Goal: Check status: Check status

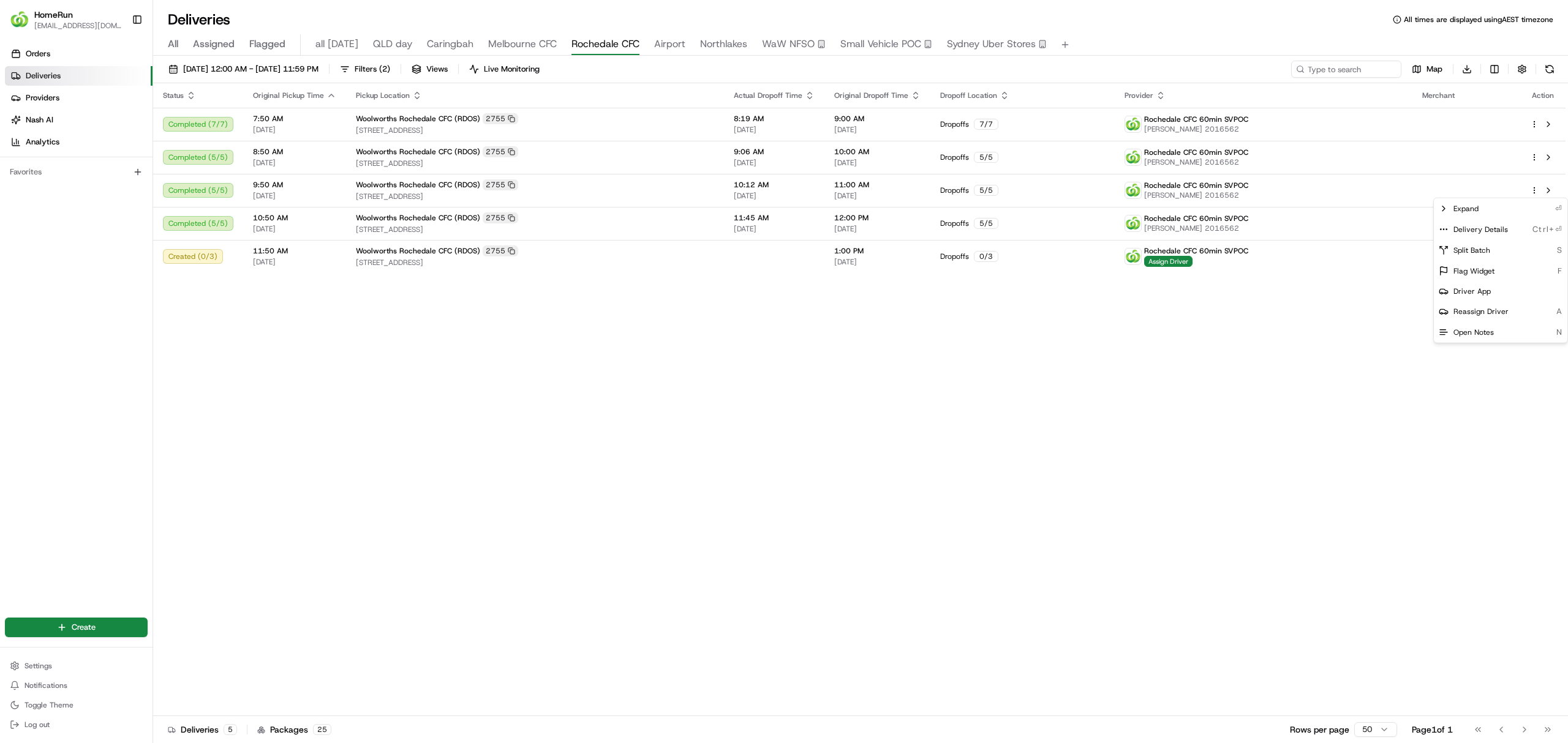
click at [663, 43] on html "HomeRun dhayes2@woolworths.com.au Toggle Sidebar Orders Deliveries Providers Na…" at bounding box center [784, 371] width 1568 height 743
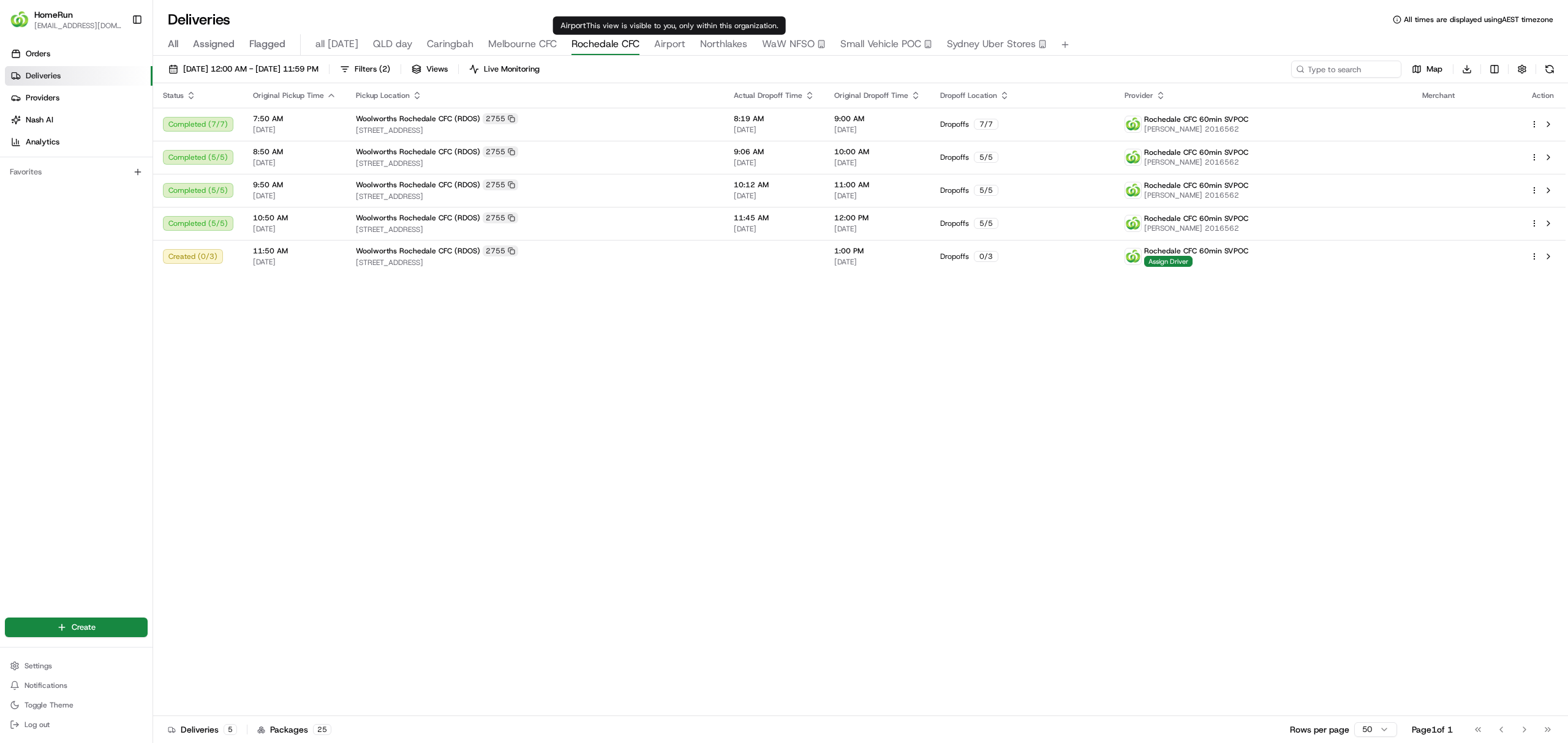
click at [662, 43] on span "Airport" at bounding box center [669, 44] width 31 height 15
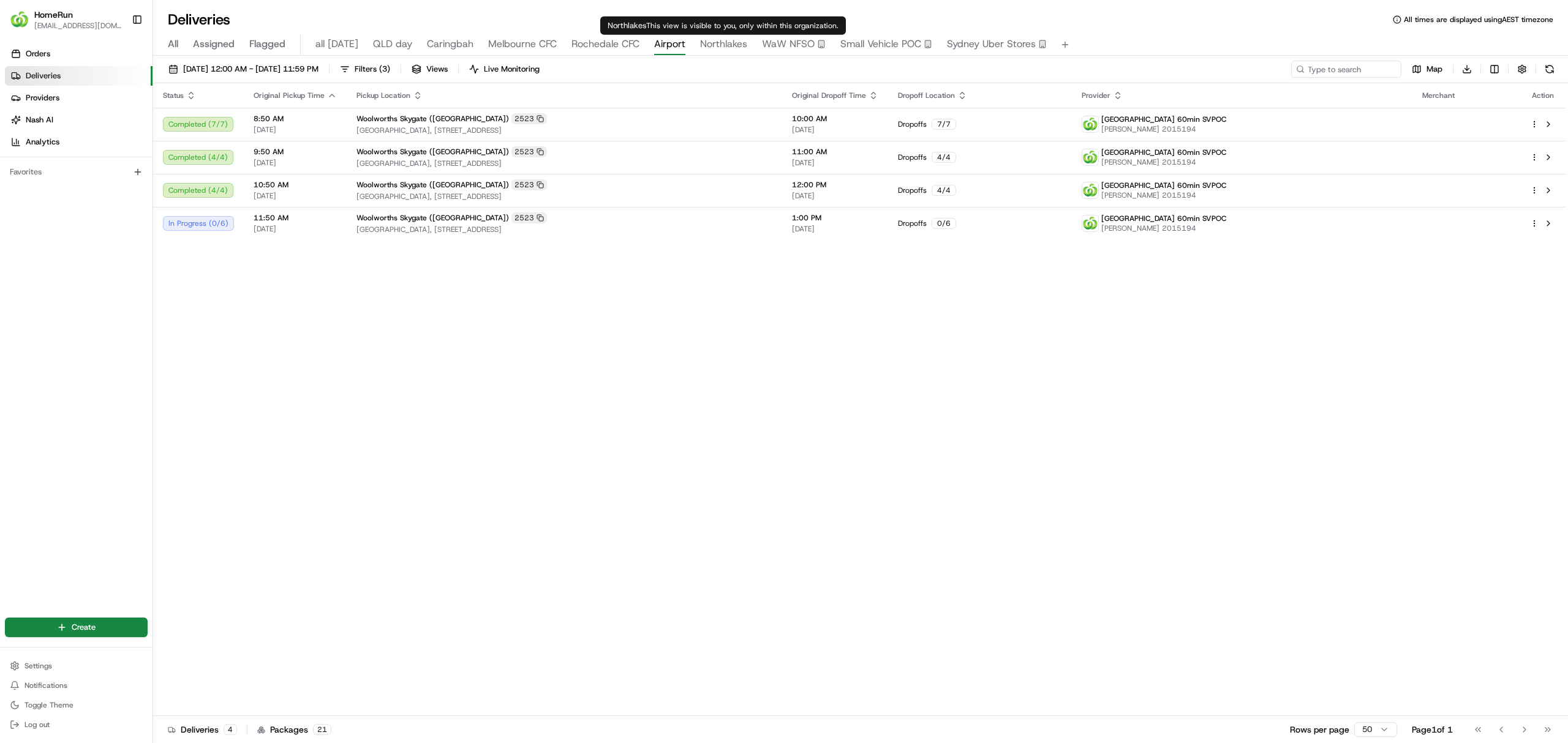
click at [717, 41] on span "Northlakes" at bounding box center [724, 44] width 47 height 15
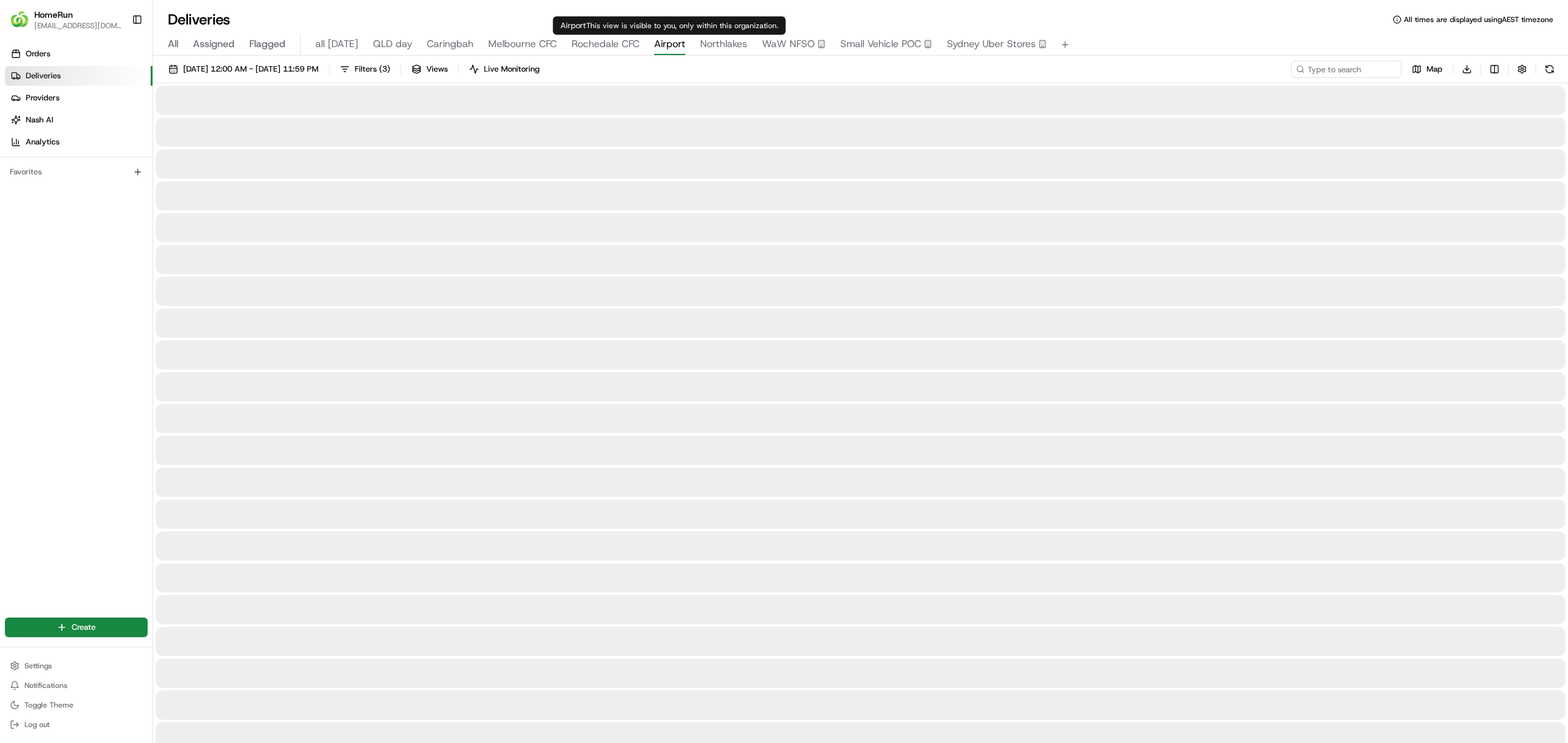
click at [669, 42] on span "Airport" at bounding box center [669, 44] width 31 height 15
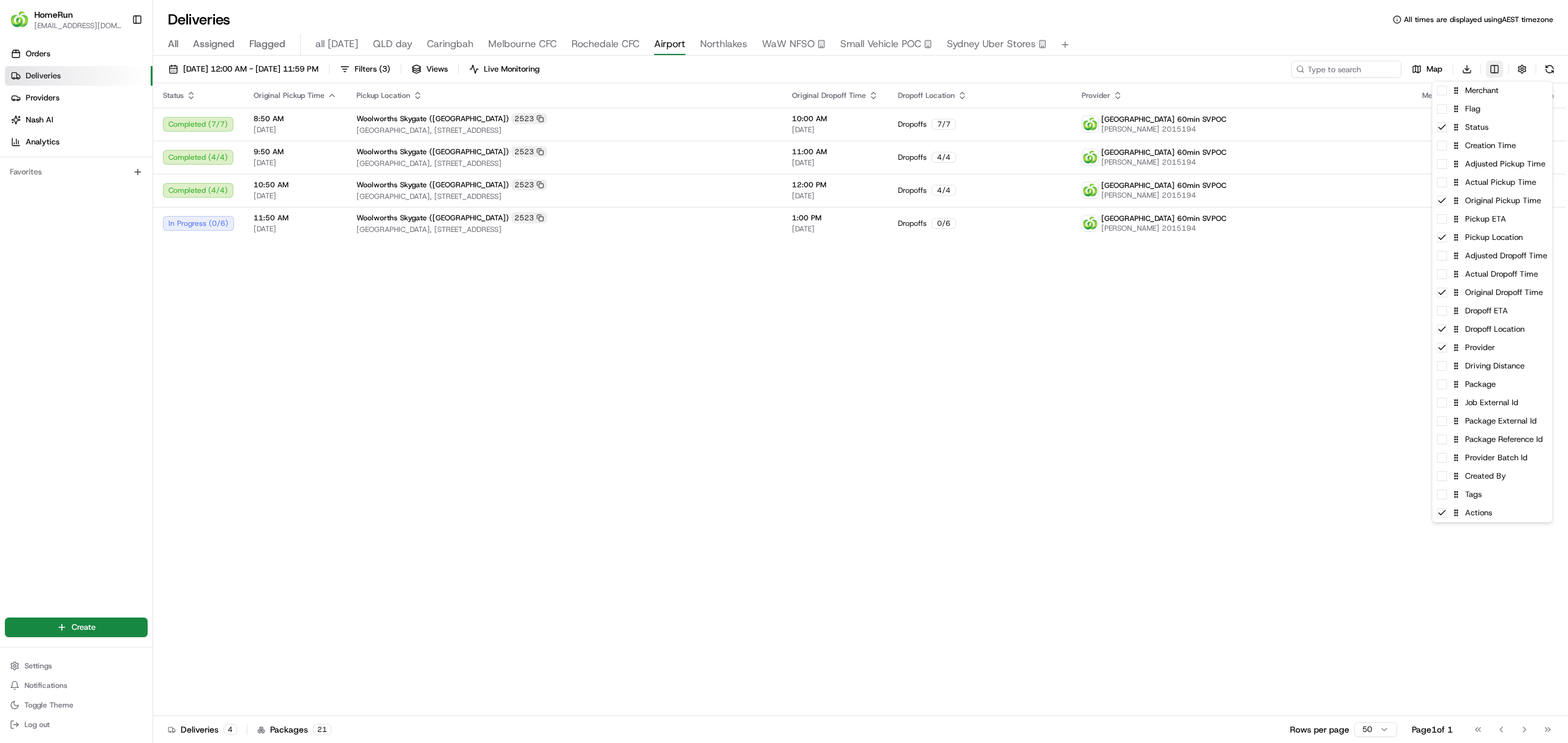
click at [1493, 69] on html "HomeRun dhayes2@woolworths.com.au Toggle Sidebar Orders Deliveries Providers Na…" at bounding box center [784, 371] width 1568 height 743
click at [1450, 283] on div "Original Dropoff Time" at bounding box center [1491, 292] width 120 height 18
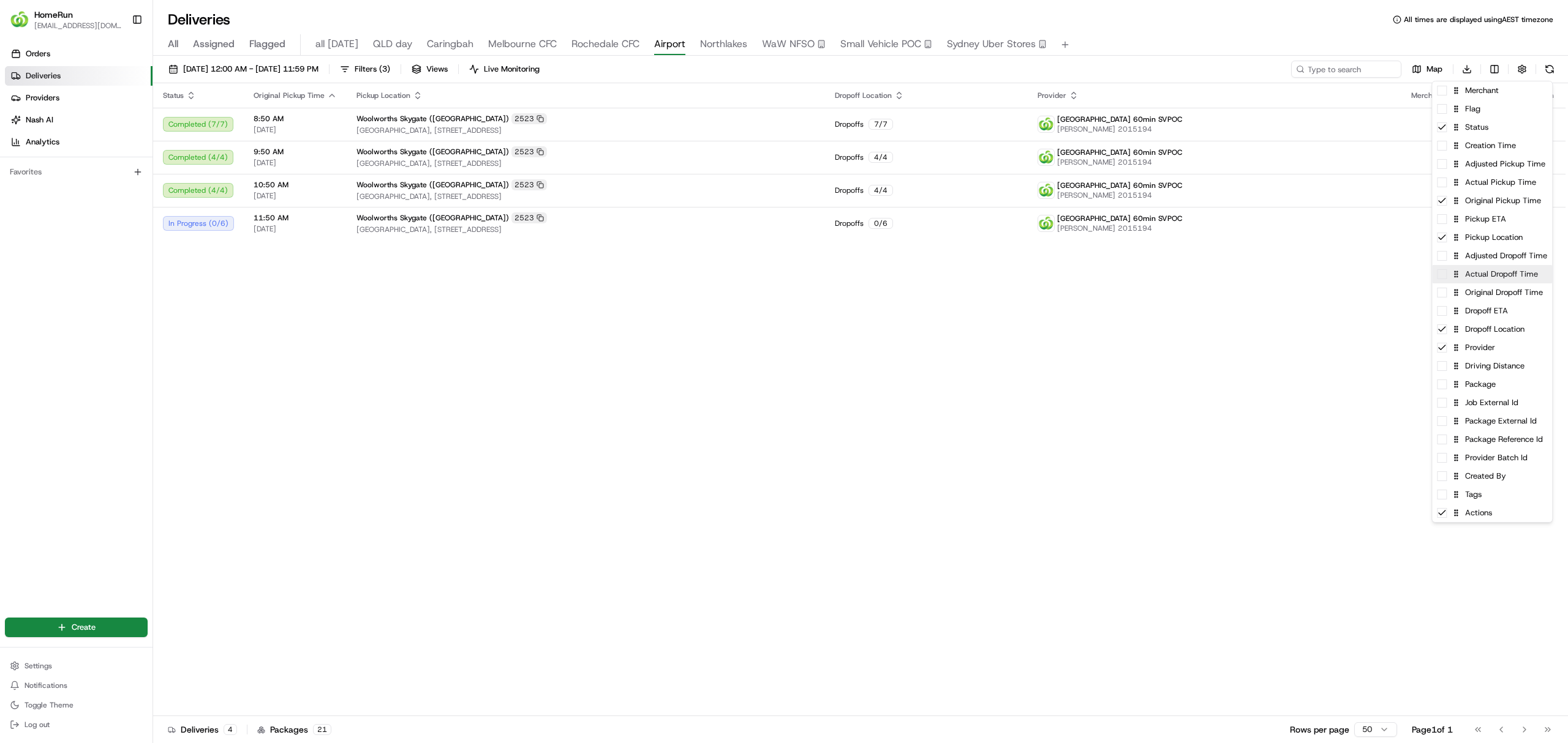
click at [1447, 282] on div "Actual Dropoff Time" at bounding box center [1491, 274] width 120 height 18
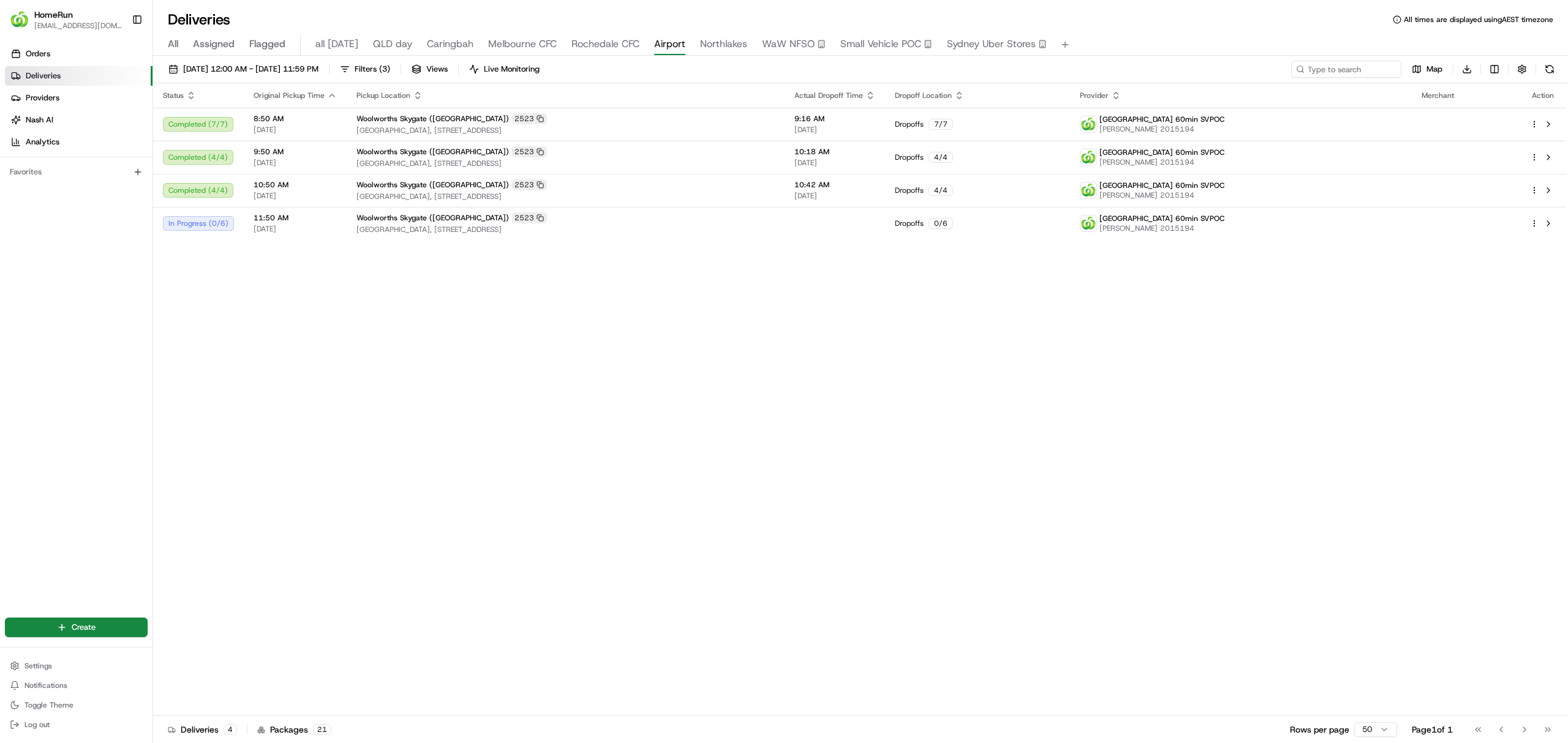
click at [1209, 331] on html "HomeRun dhayes2@woolworths.com.au Toggle Sidebar Orders Deliveries Providers Na…" at bounding box center [784, 371] width 1568 height 743
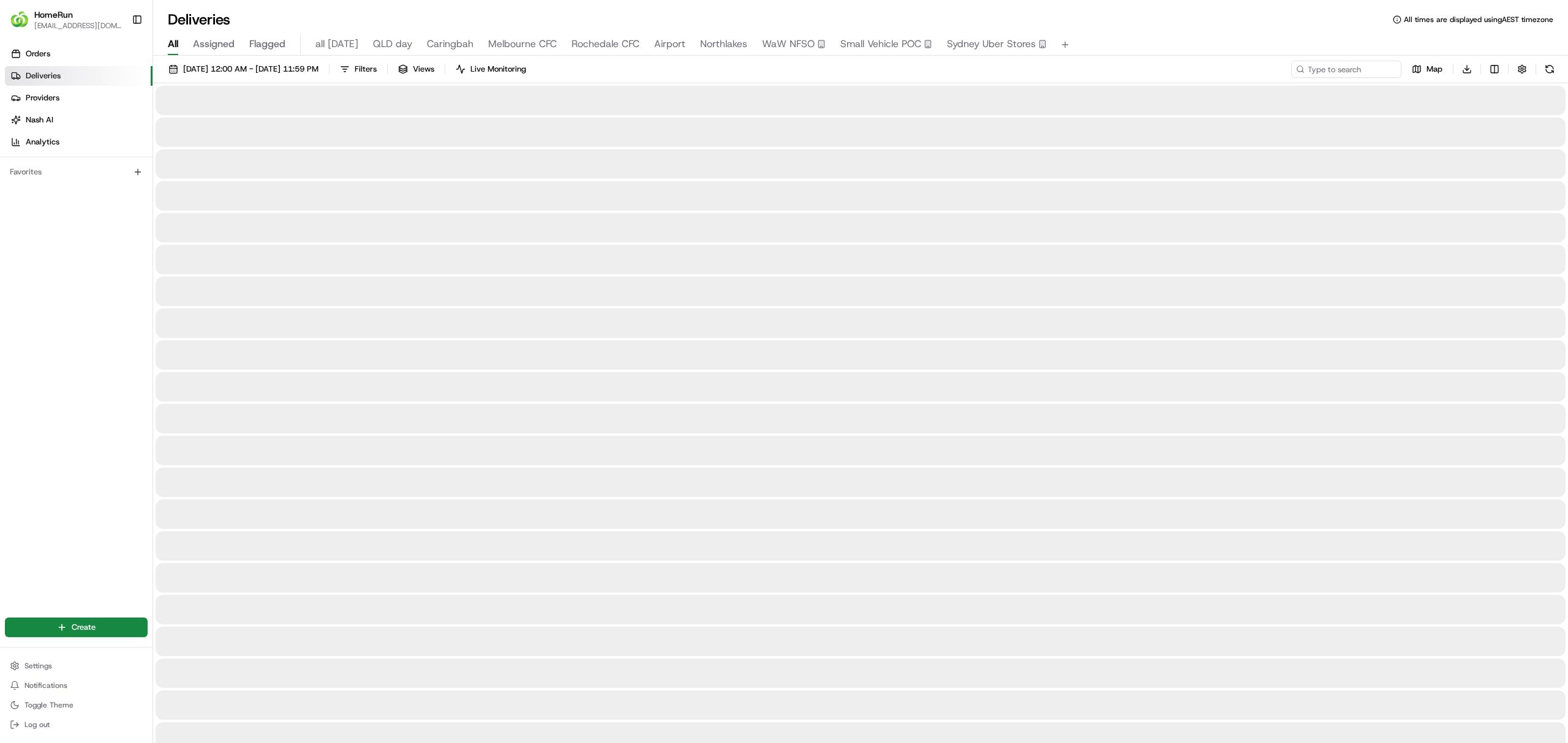
click at [241, 67] on span "[DATE] 12:00 AM - [DATE] 11:59 PM" at bounding box center [251, 69] width 136 height 11
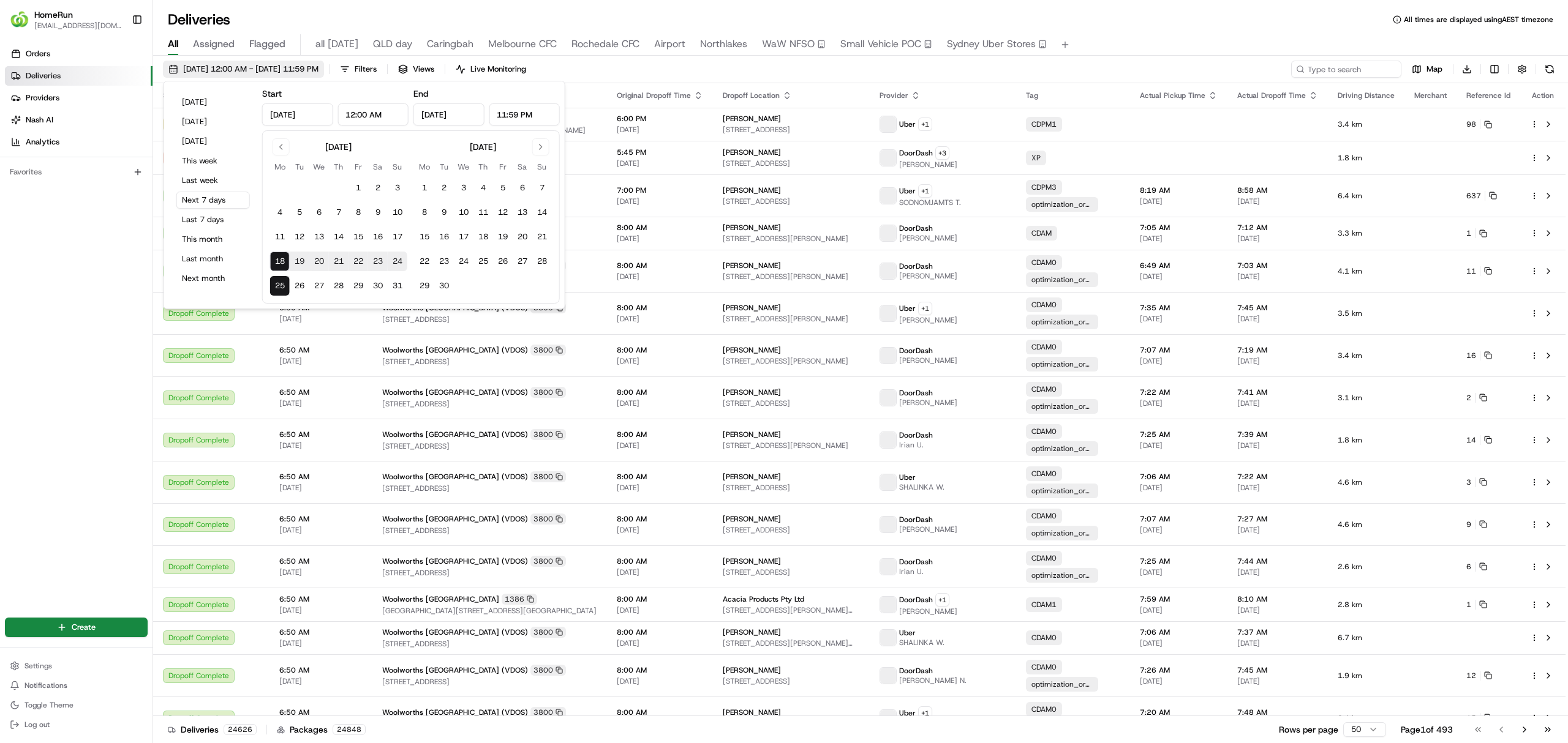
type input "Aug 18, 2025"
type input "12:00 AM"
type input "Aug 25, 2025"
type input "11:59 PM"
click at [197, 218] on button "Last 7 days" at bounding box center [213, 219] width 74 height 17
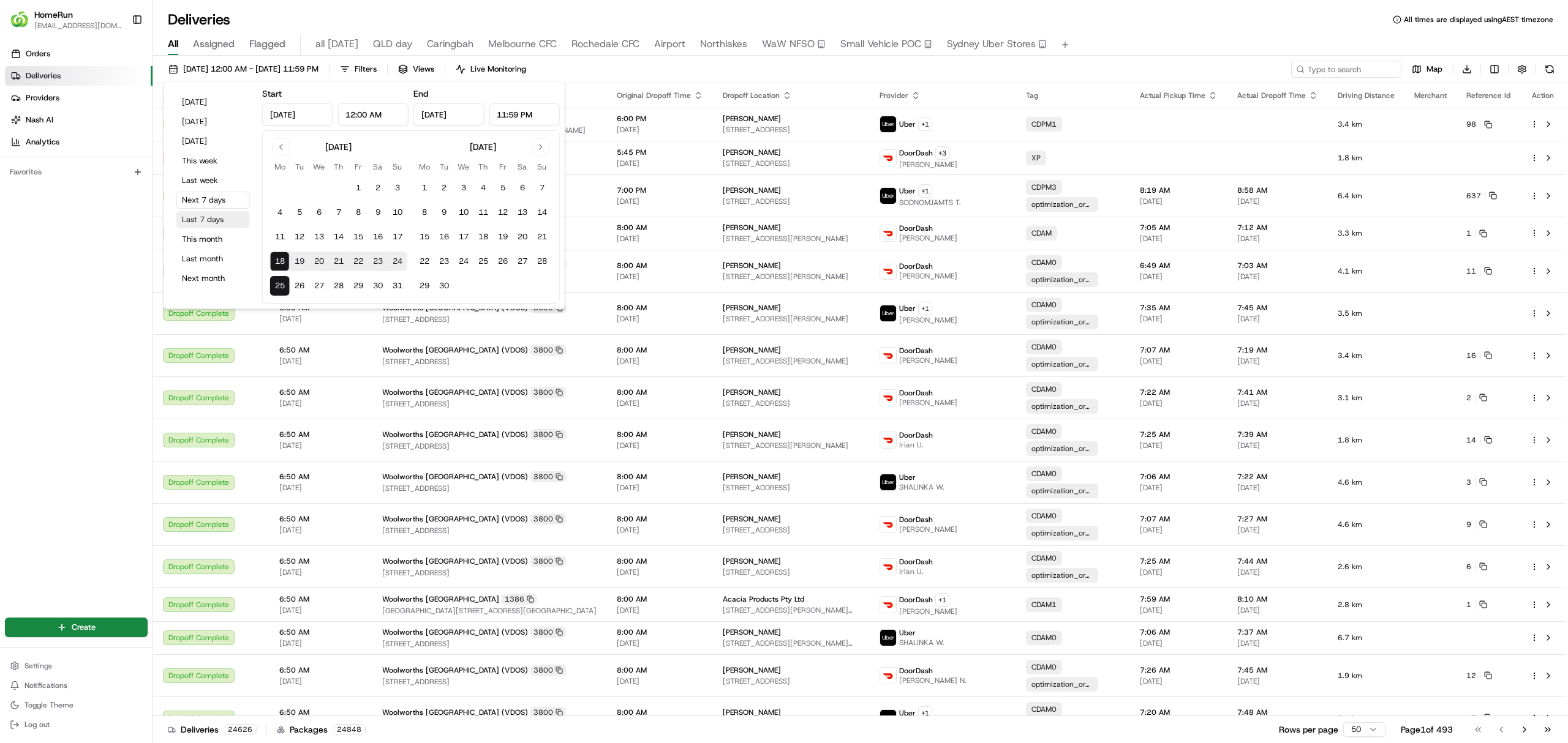
type input "Aug 11, 2025"
type input "Aug 18, 2025"
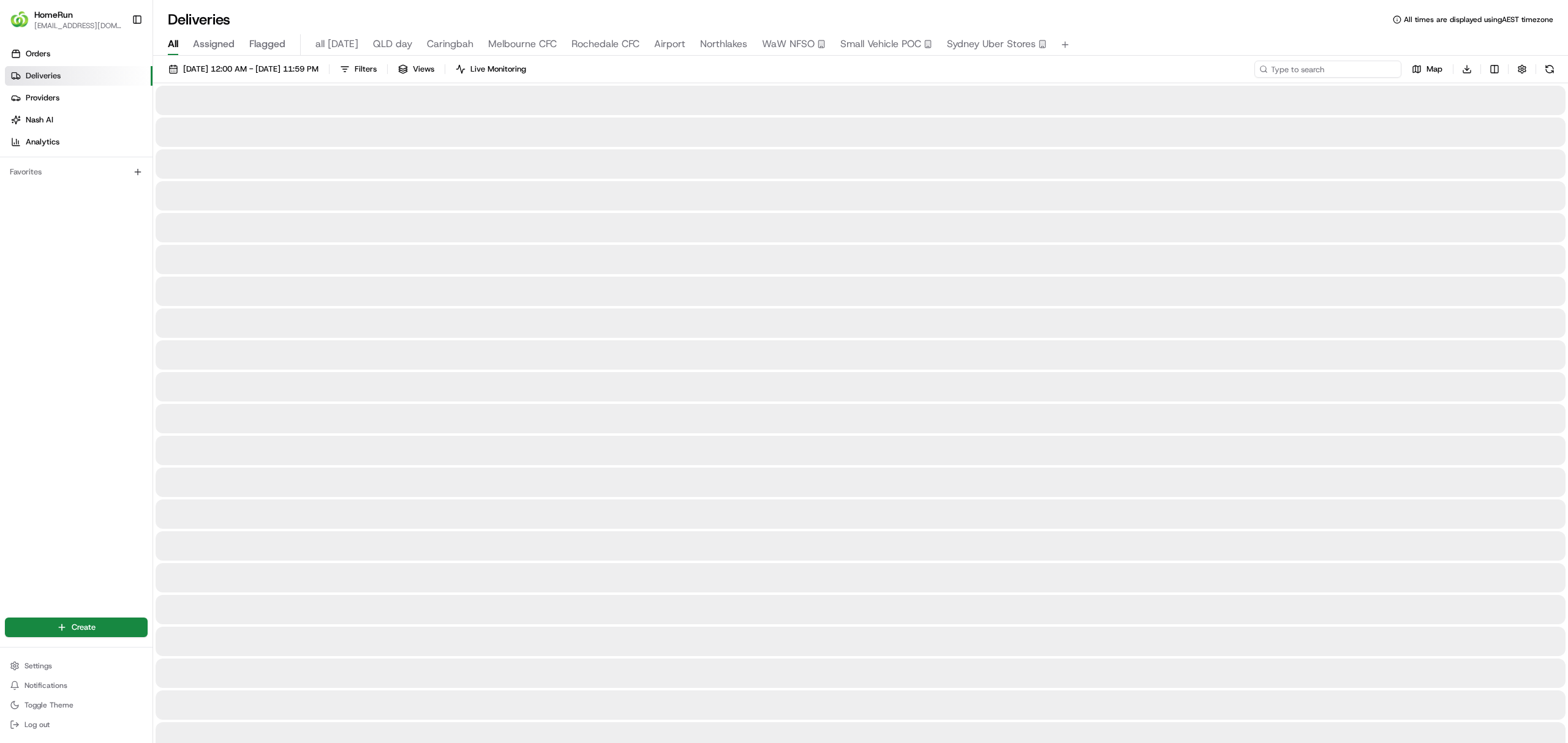
paste input "265056392"
type input "265056392"
click at [1554, 66] on button at bounding box center [1549, 69] width 17 height 17
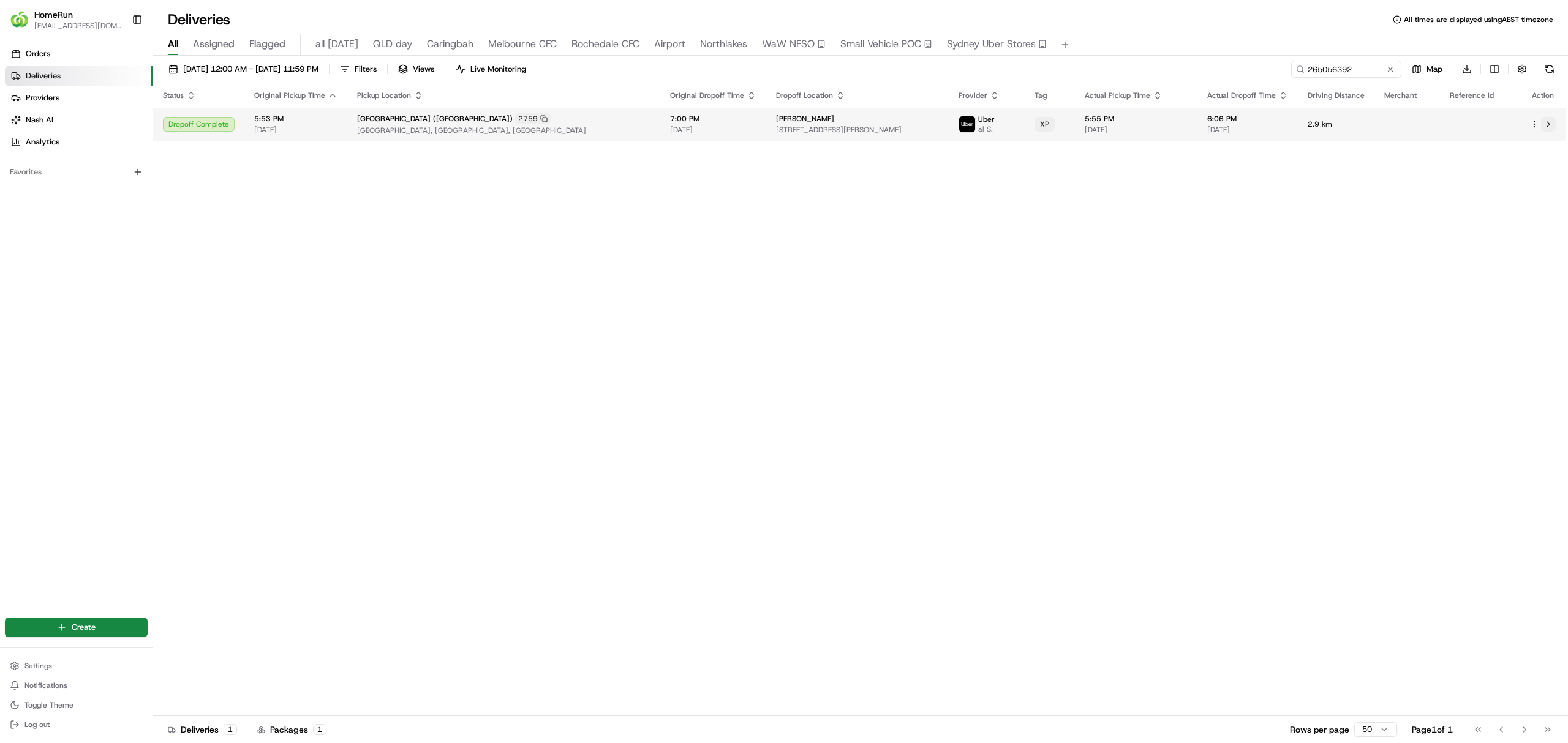
click at [1548, 125] on button at bounding box center [1548, 124] width 15 height 15
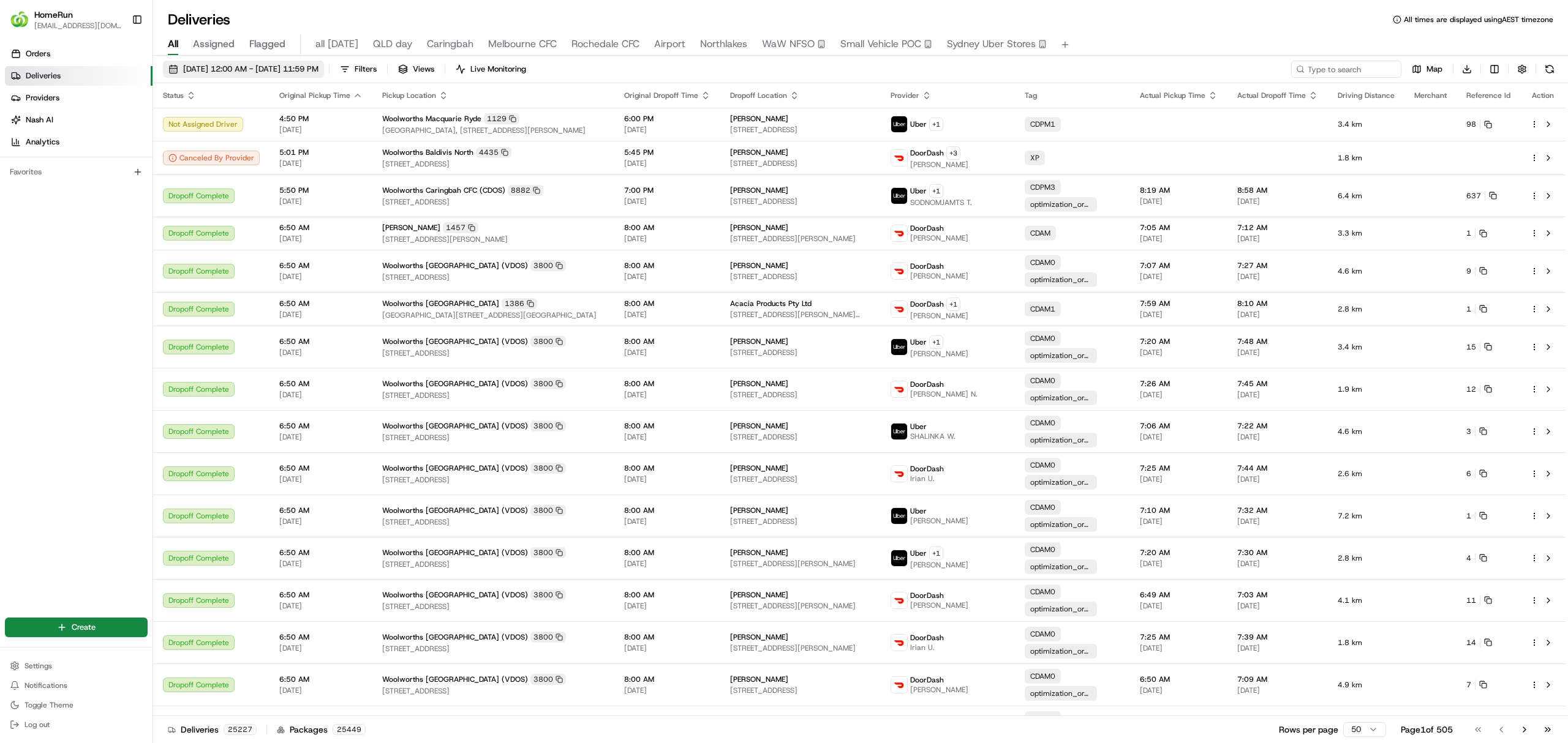
click at [245, 67] on span "[DATE] 12:00 AM - [DATE] 11:59 PM" at bounding box center [251, 69] width 136 height 11
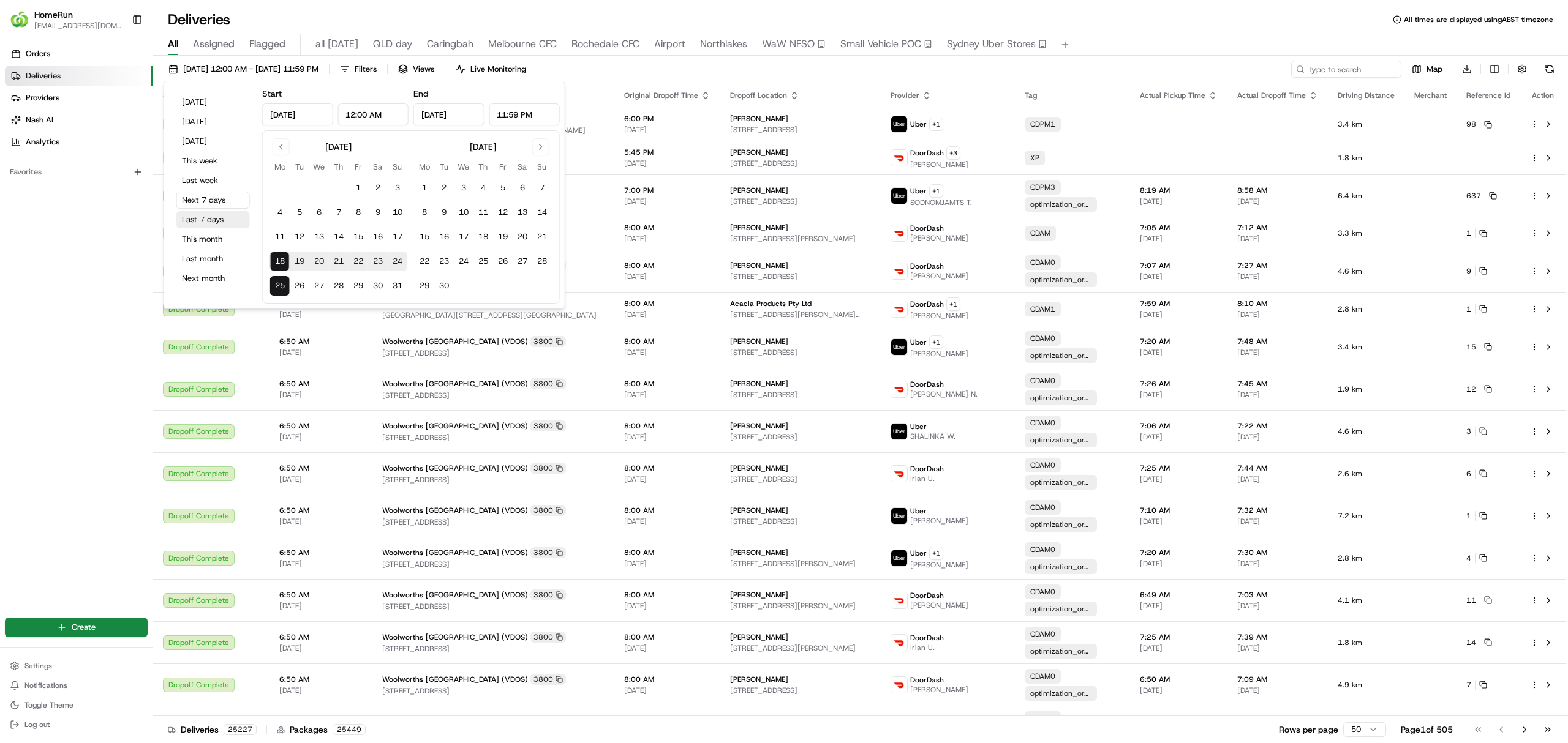
click at [202, 216] on button "Last 7 days" at bounding box center [213, 219] width 74 height 17
type input "Aug 11, 2025"
type input "Aug 18, 2025"
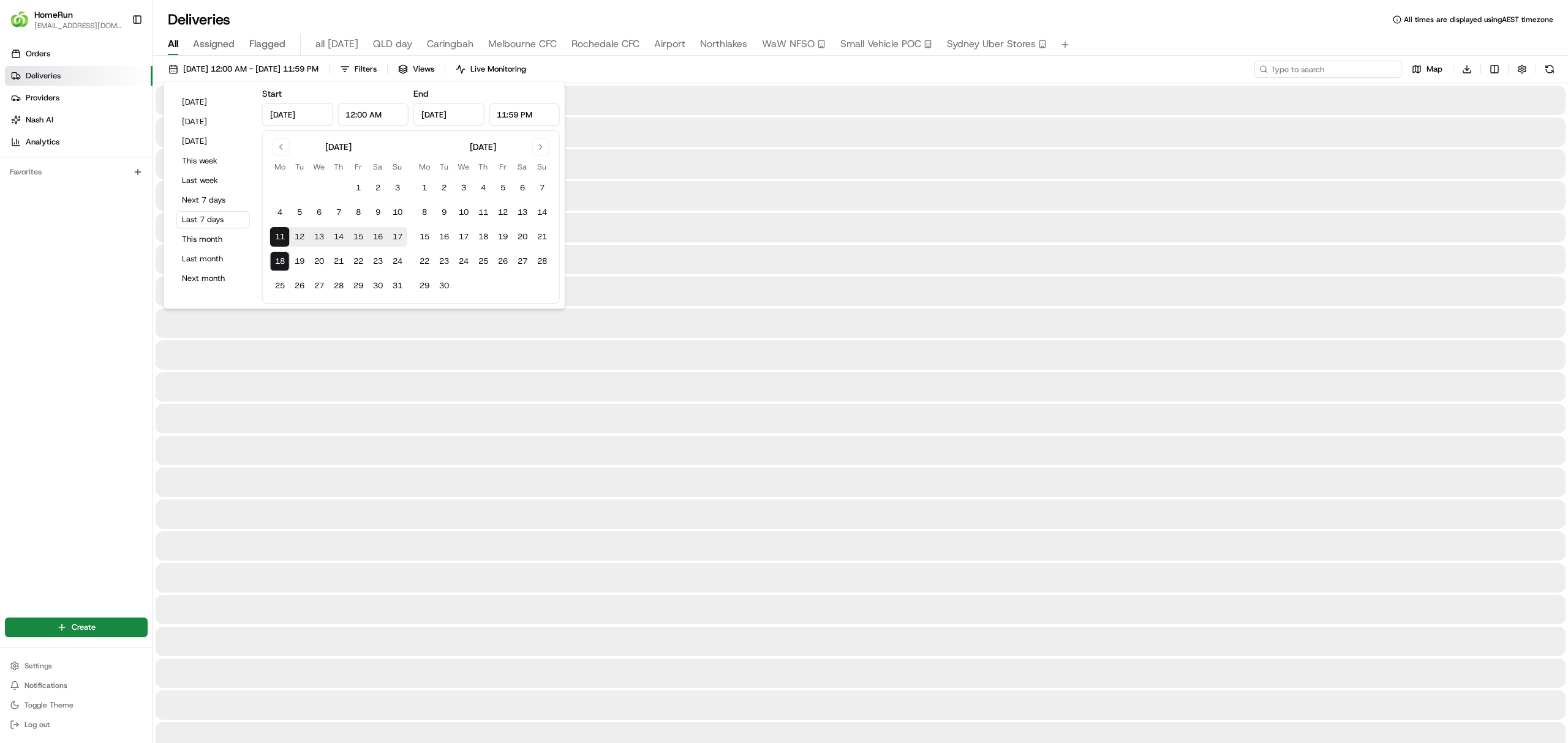
click at [1309, 73] on input at bounding box center [1328, 69] width 147 height 17
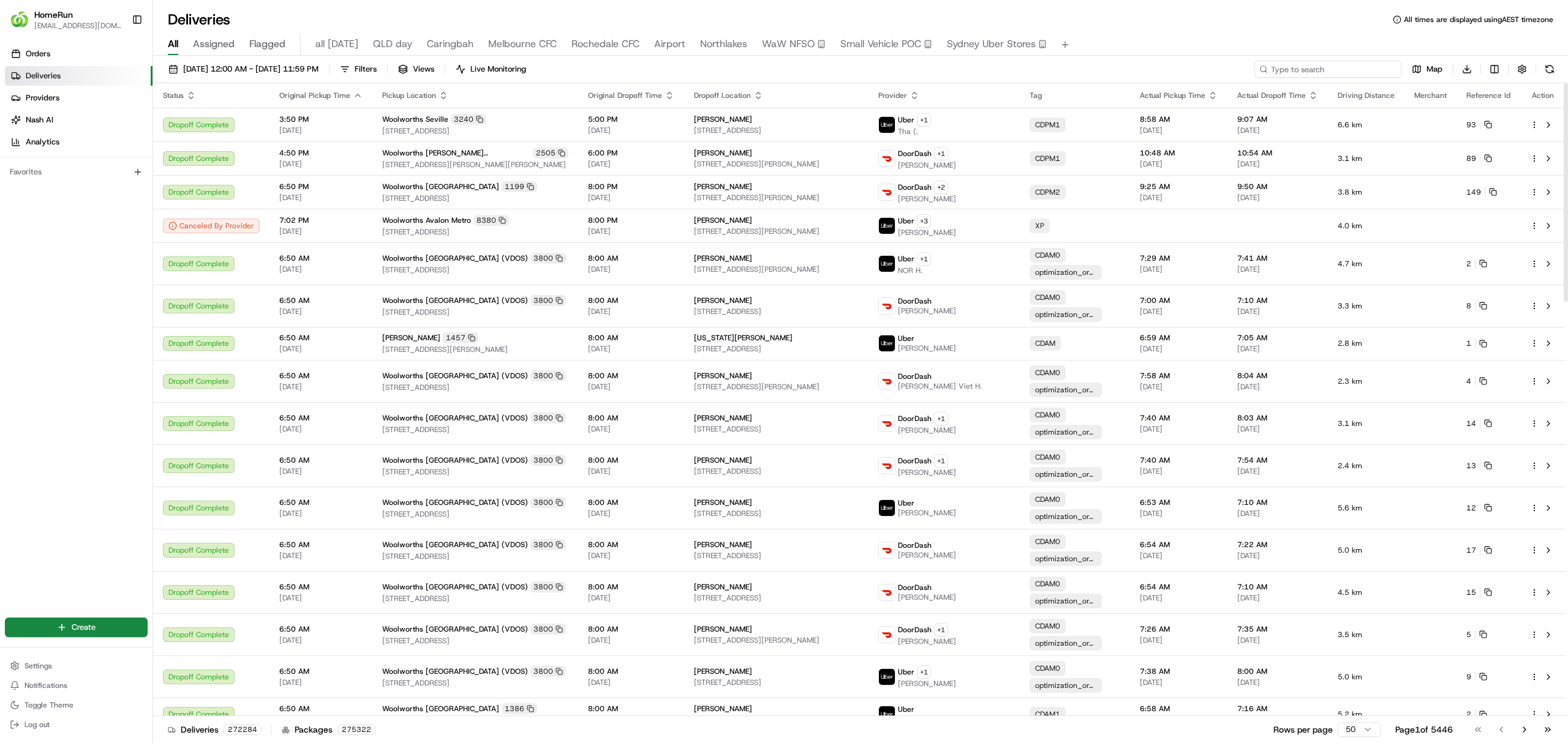
click at [1276, 70] on input at bounding box center [1328, 69] width 147 height 17
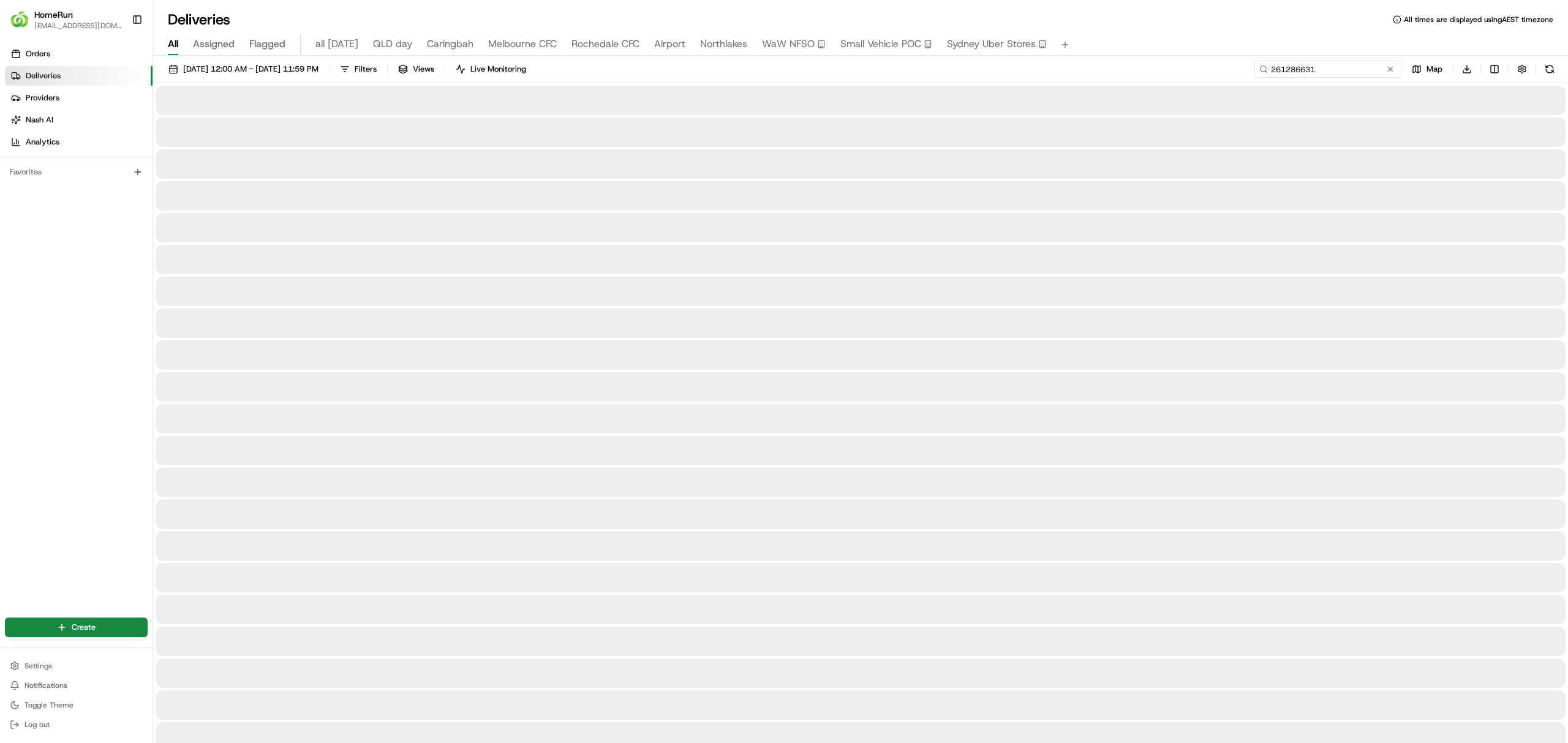
type input "261286631"
click at [1552, 70] on button at bounding box center [1549, 69] width 17 height 17
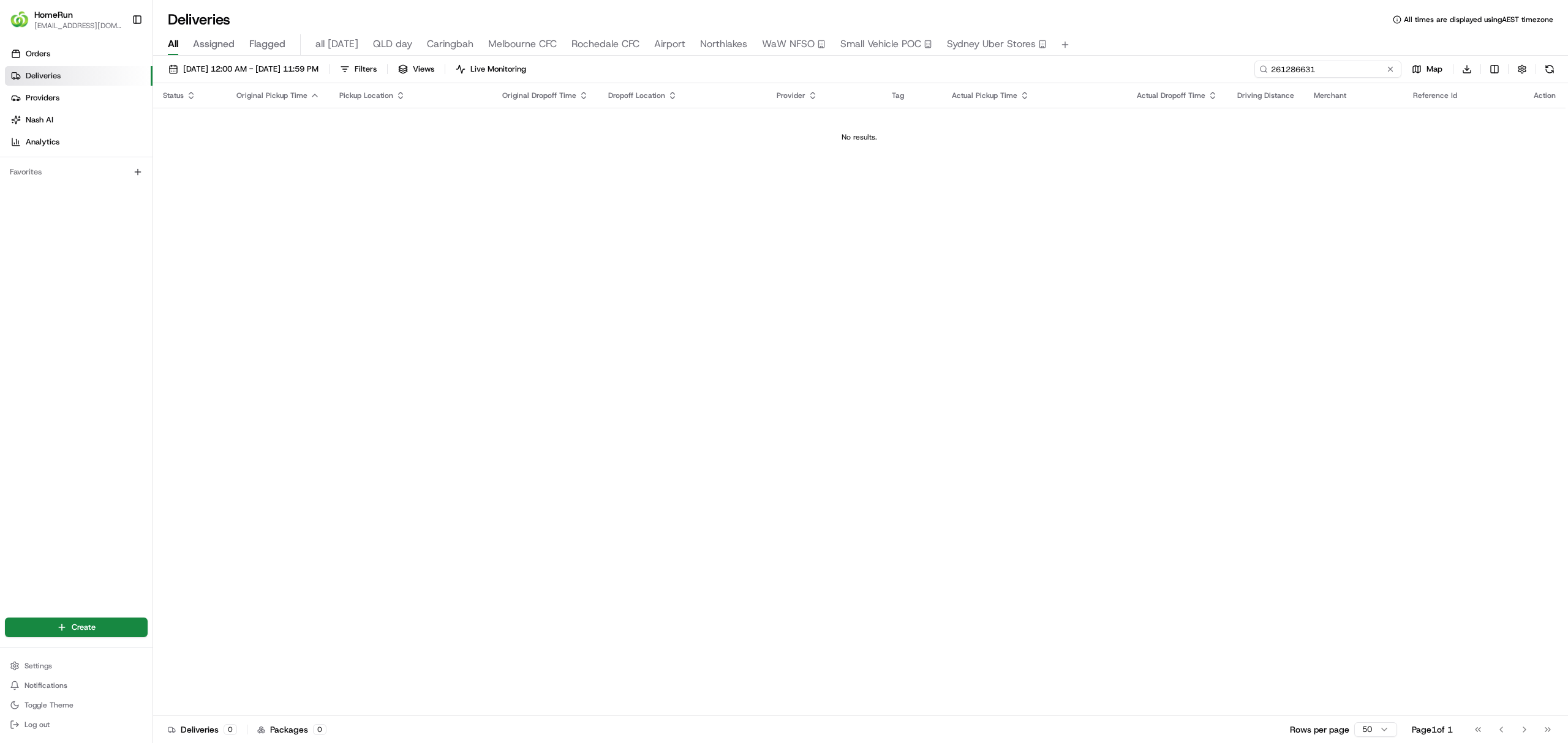
click at [1304, 66] on input "261286631" at bounding box center [1328, 69] width 147 height 17
click at [215, 65] on span "11/08/2025 12:00 AM - 18/08/2025 11:59 PM" at bounding box center [251, 69] width 136 height 11
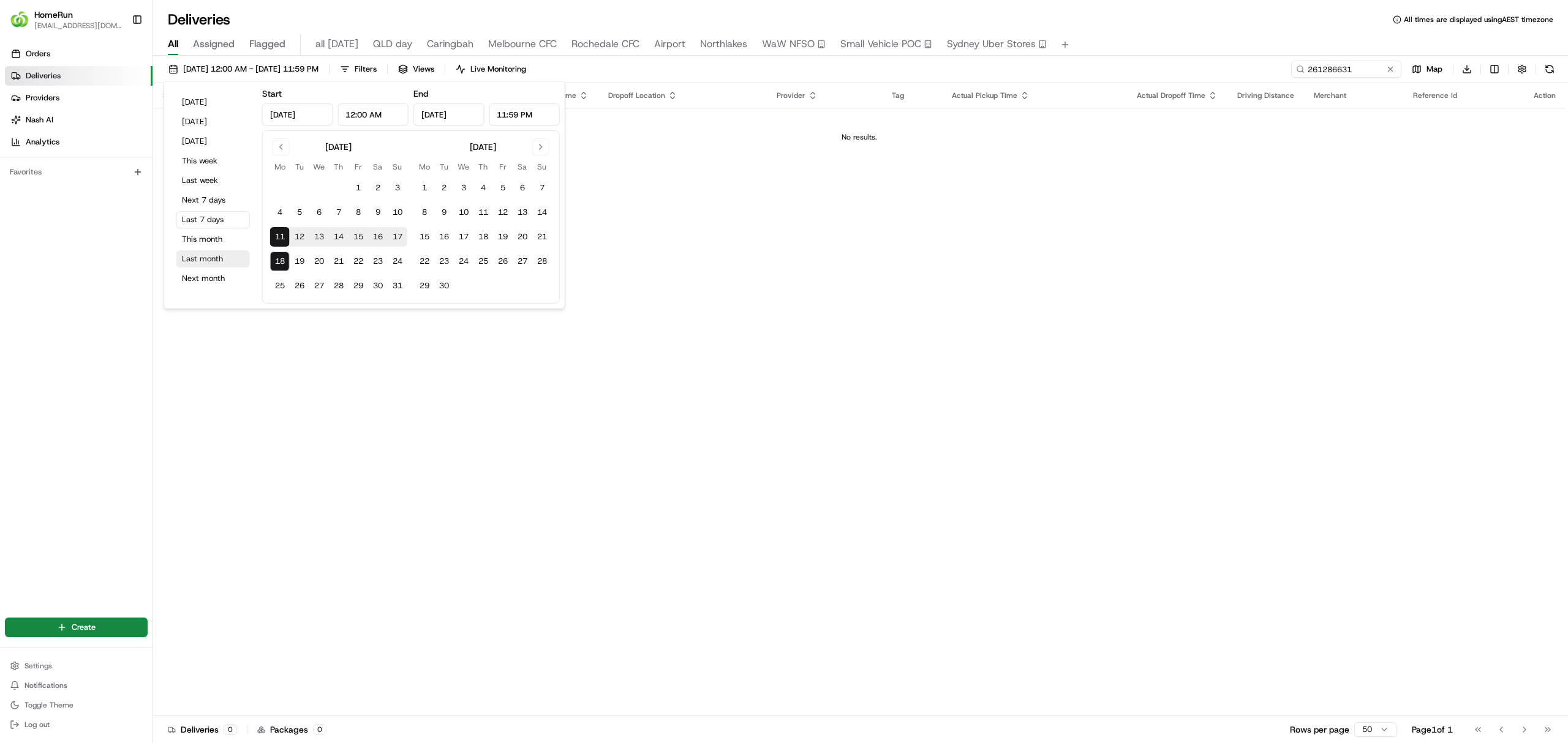
click at [205, 260] on button "Last month" at bounding box center [213, 258] width 74 height 17
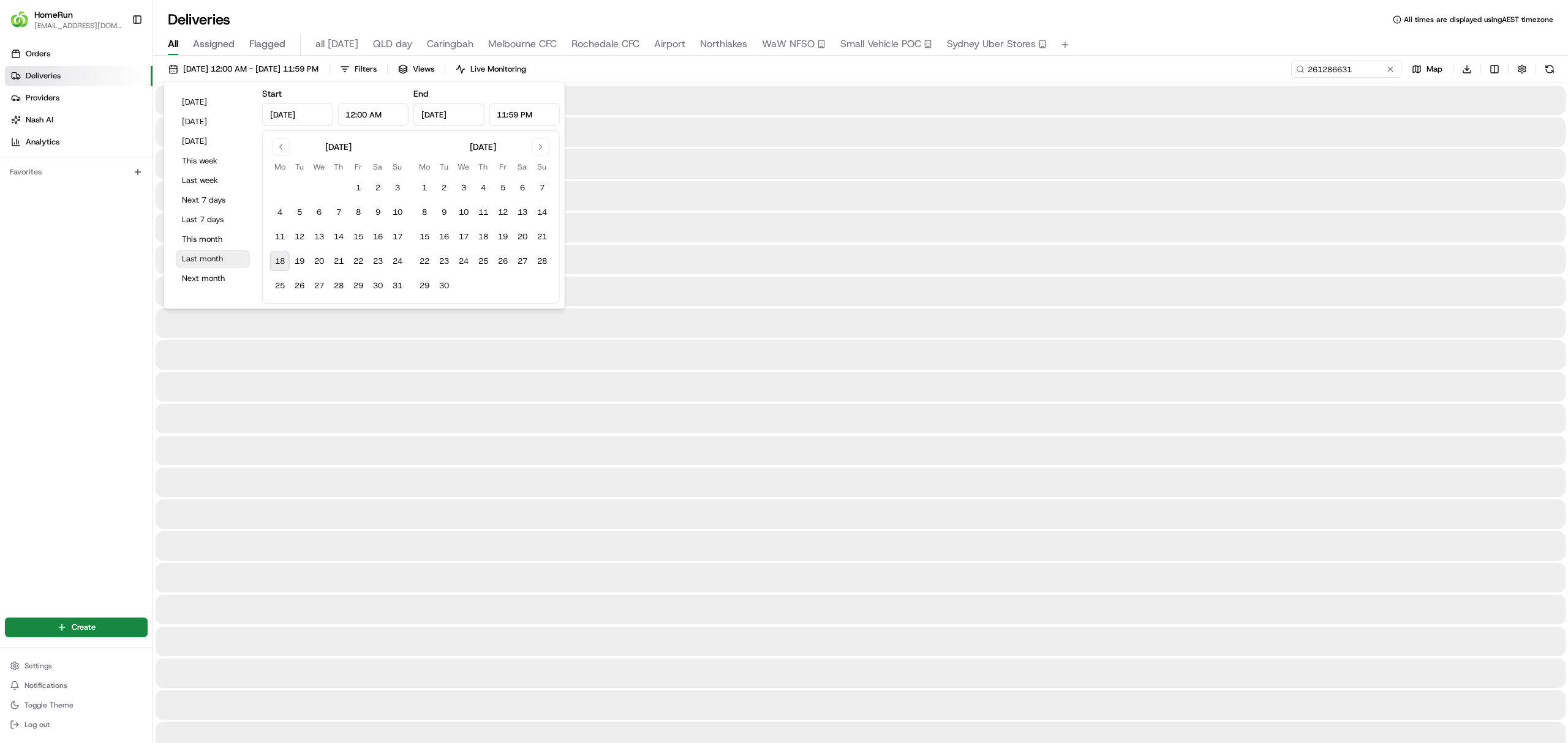
type input "Jul 1, 2025"
type input "Jul 31, 2025"
click at [1546, 72] on button at bounding box center [1549, 69] width 17 height 17
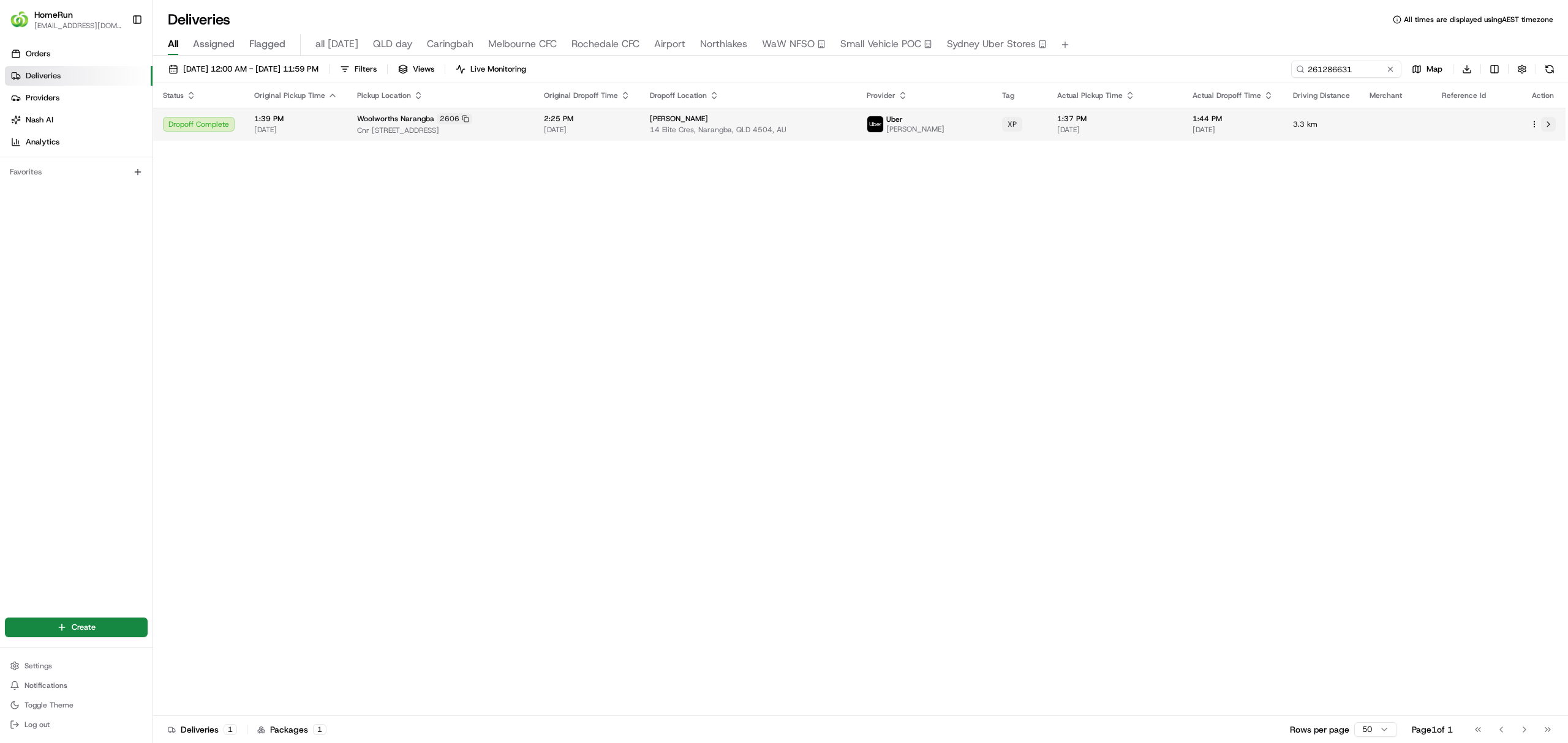
click at [1546, 124] on button at bounding box center [1548, 124] width 15 height 15
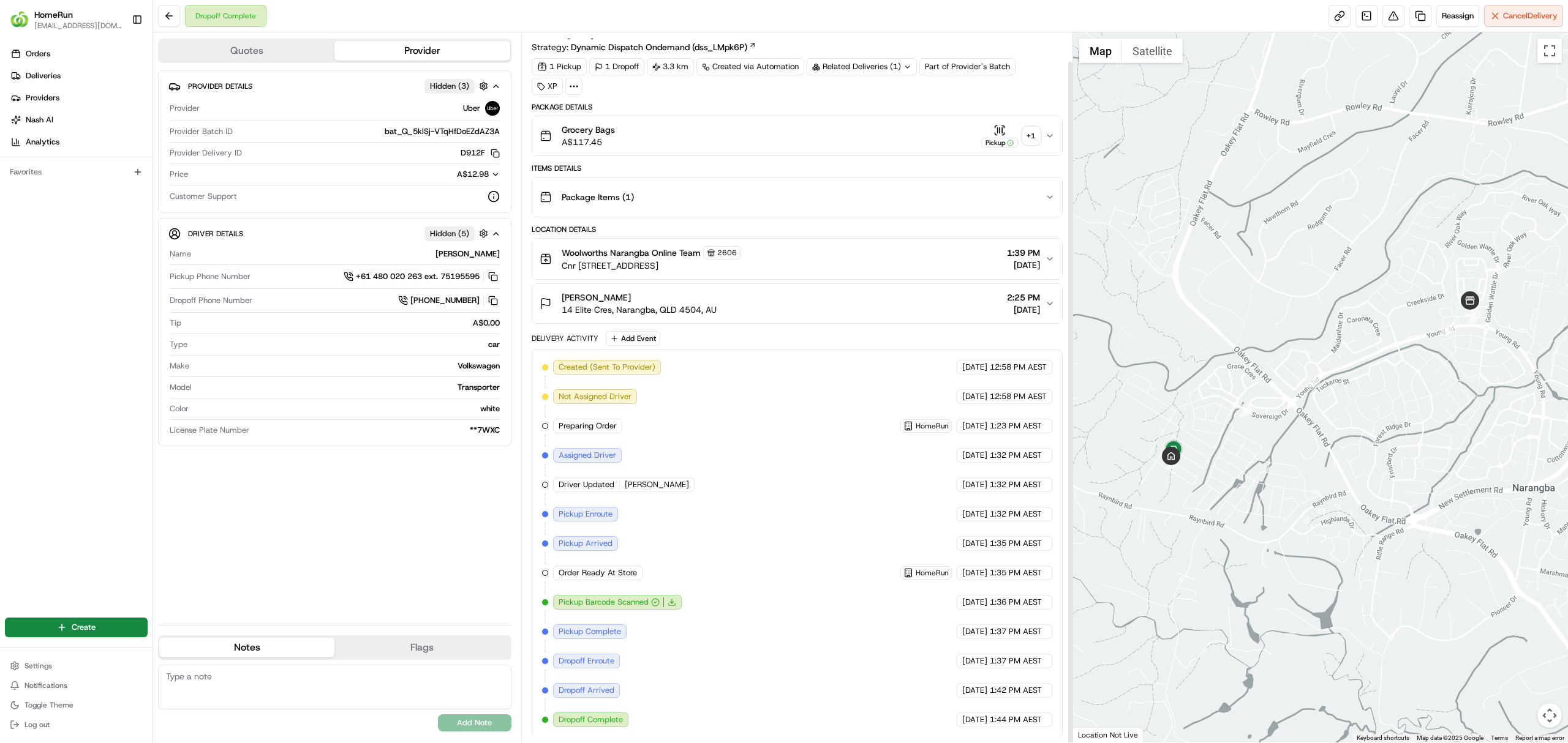
scroll to position [30, 0]
